Goal: Check status: Check status

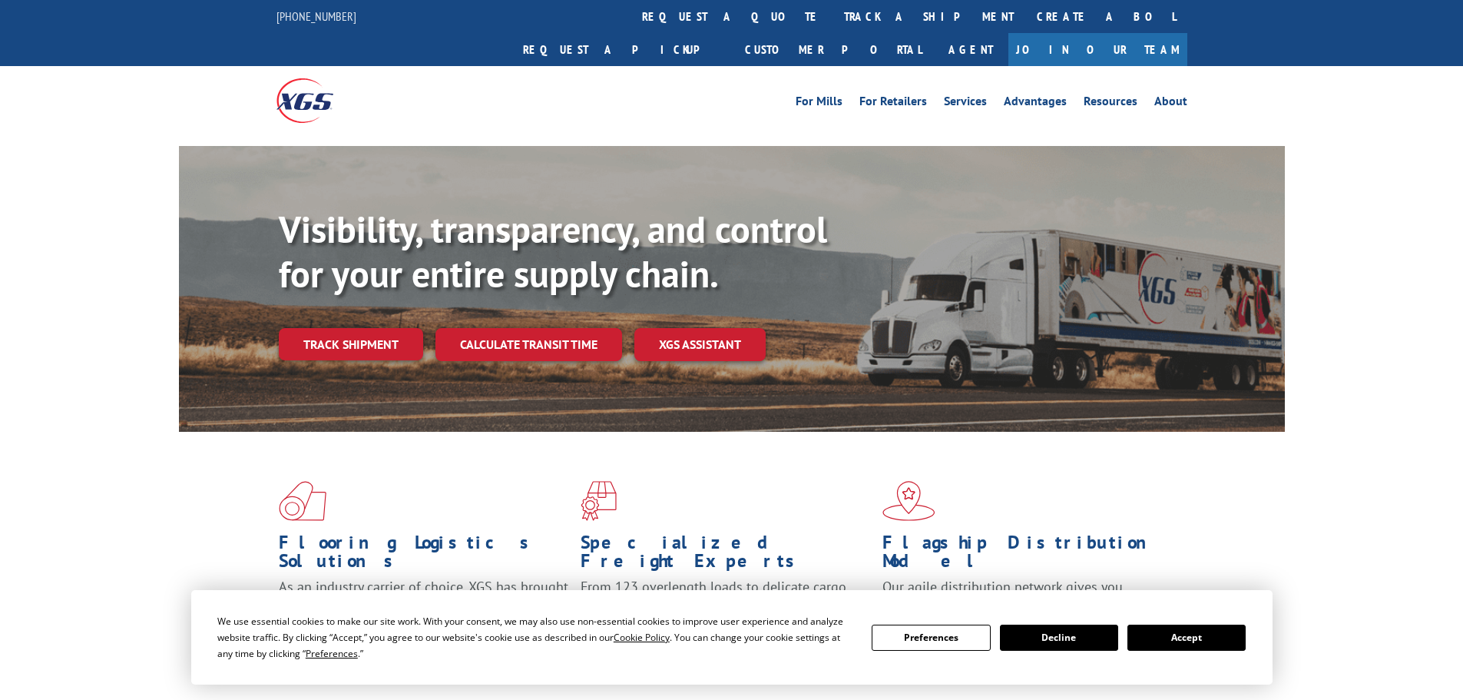
drag, startPoint x: 0, startPoint y: 0, endPoint x: 689, endPoint y: 18, distance: 689.3
click at [833, 25] on link "track a shipment" at bounding box center [929, 16] width 193 height 33
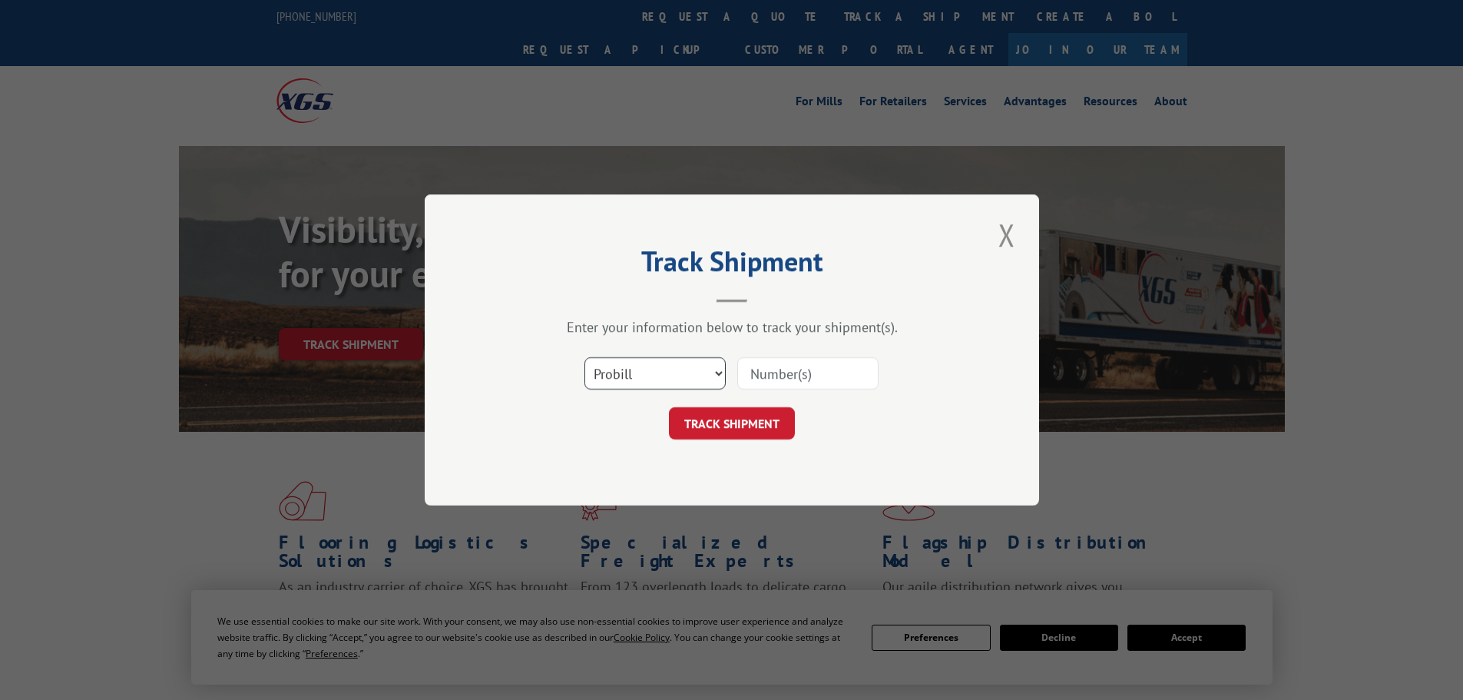
click at [655, 379] on select "Select category... Probill BOL PO" at bounding box center [655, 373] width 141 height 32
click at [738, 459] on div "Track Shipment Enter your information below to track your shipment(s). Select c…" at bounding box center [732, 349] width 615 height 311
click at [680, 362] on select "Select category... Probill BOL PO" at bounding box center [655, 373] width 141 height 32
select select "po"
click at [585, 357] on select "Select category... Probill BOL PO" at bounding box center [655, 373] width 141 height 32
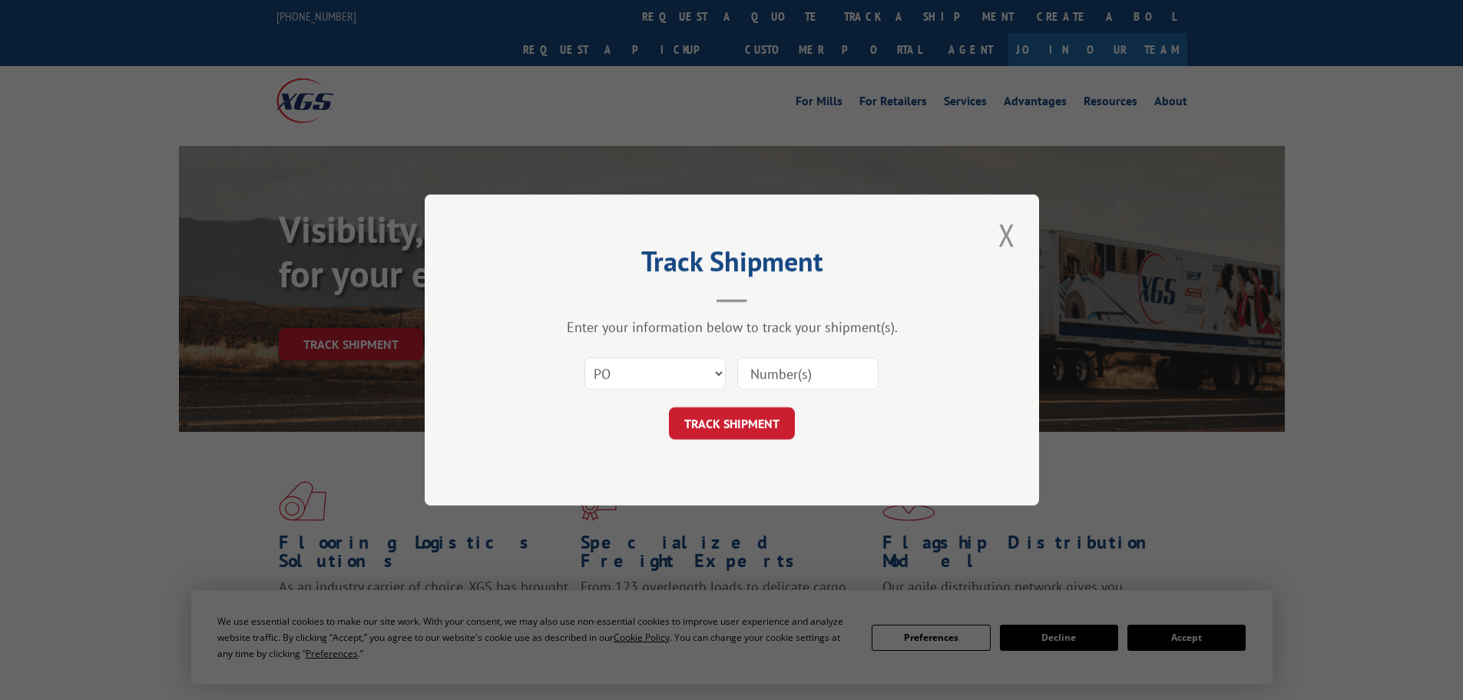
click at [819, 383] on input at bounding box center [807, 373] width 141 height 32
type input "293712153"
click button "TRACK SHIPMENT" at bounding box center [732, 423] width 126 height 32
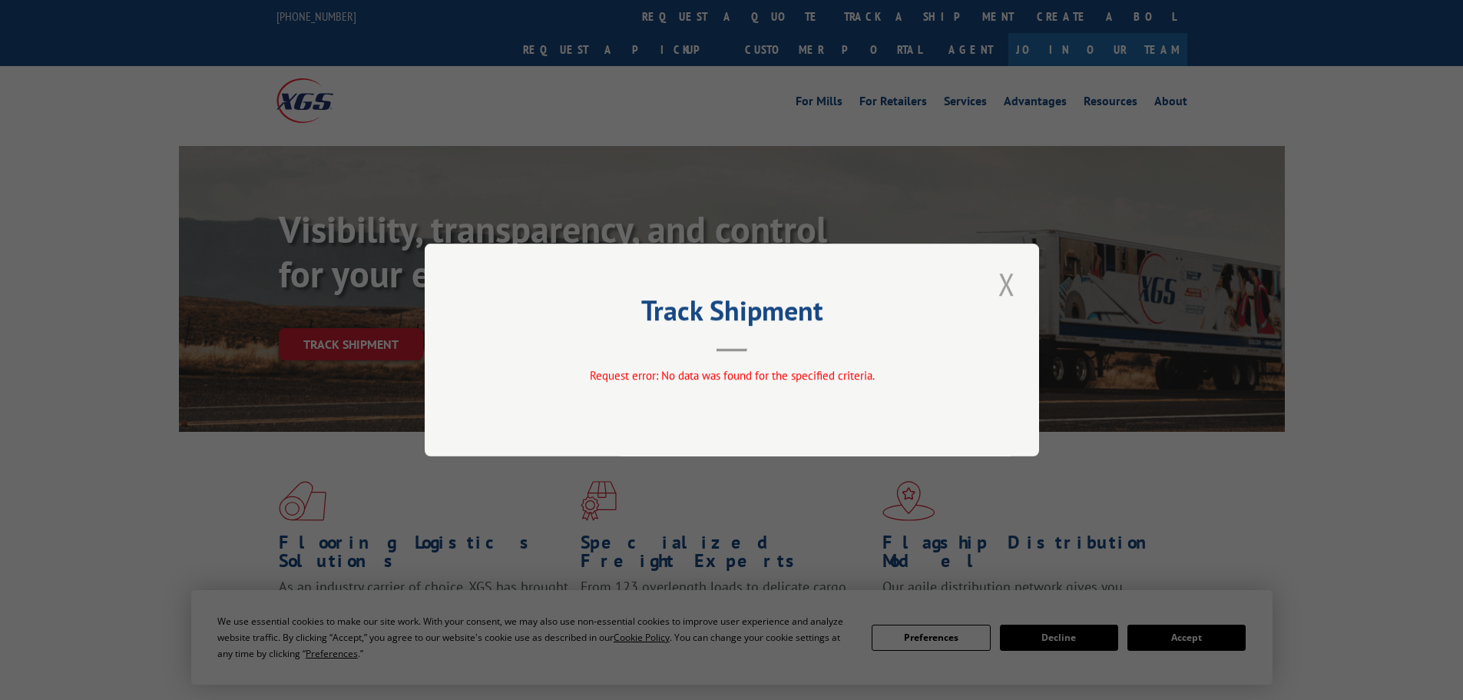
click at [1002, 288] on button "Close modal" at bounding box center [1007, 284] width 26 height 42
